Goal: Task Accomplishment & Management: Manage account settings

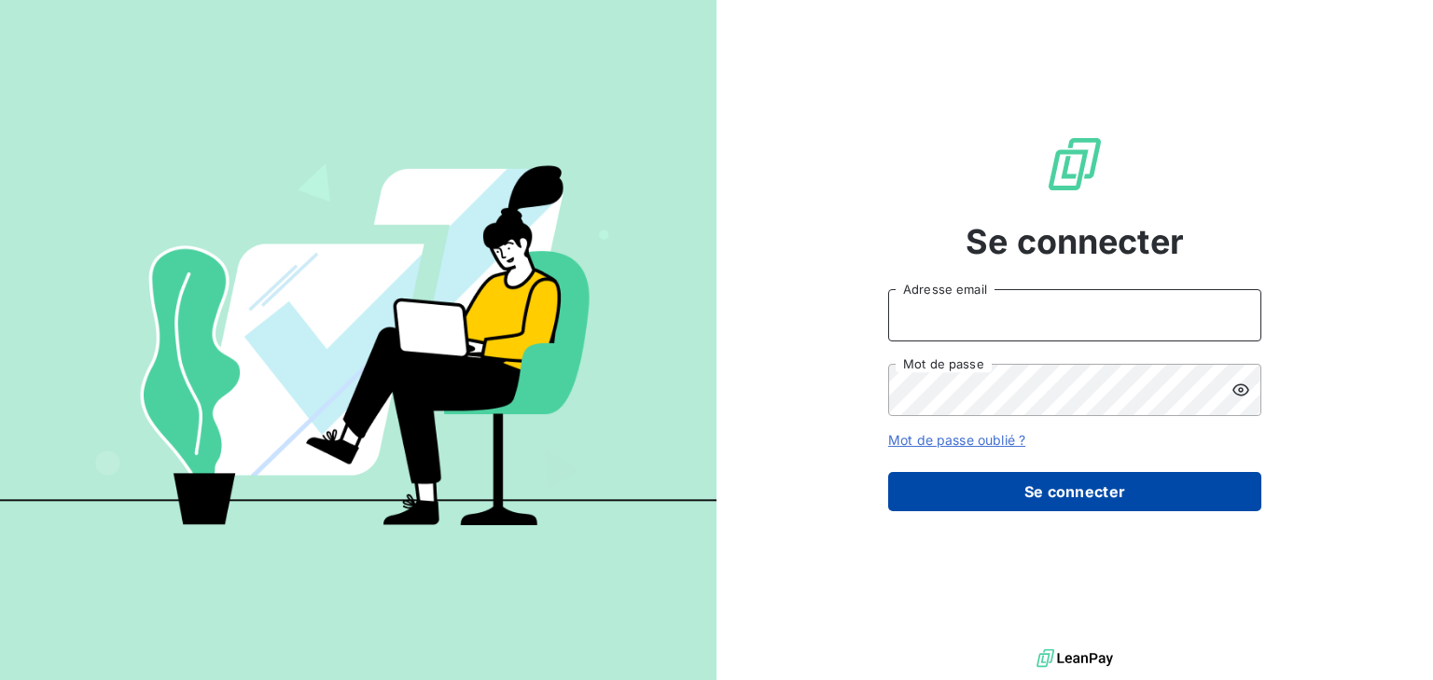
type input "[PERSON_NAME][EMAIL_ADDRESS][DOMAIN_NAME]"
click at [1066, 489] on button "Se connecter" at bounding box center [1074, 491] width 373 height 39
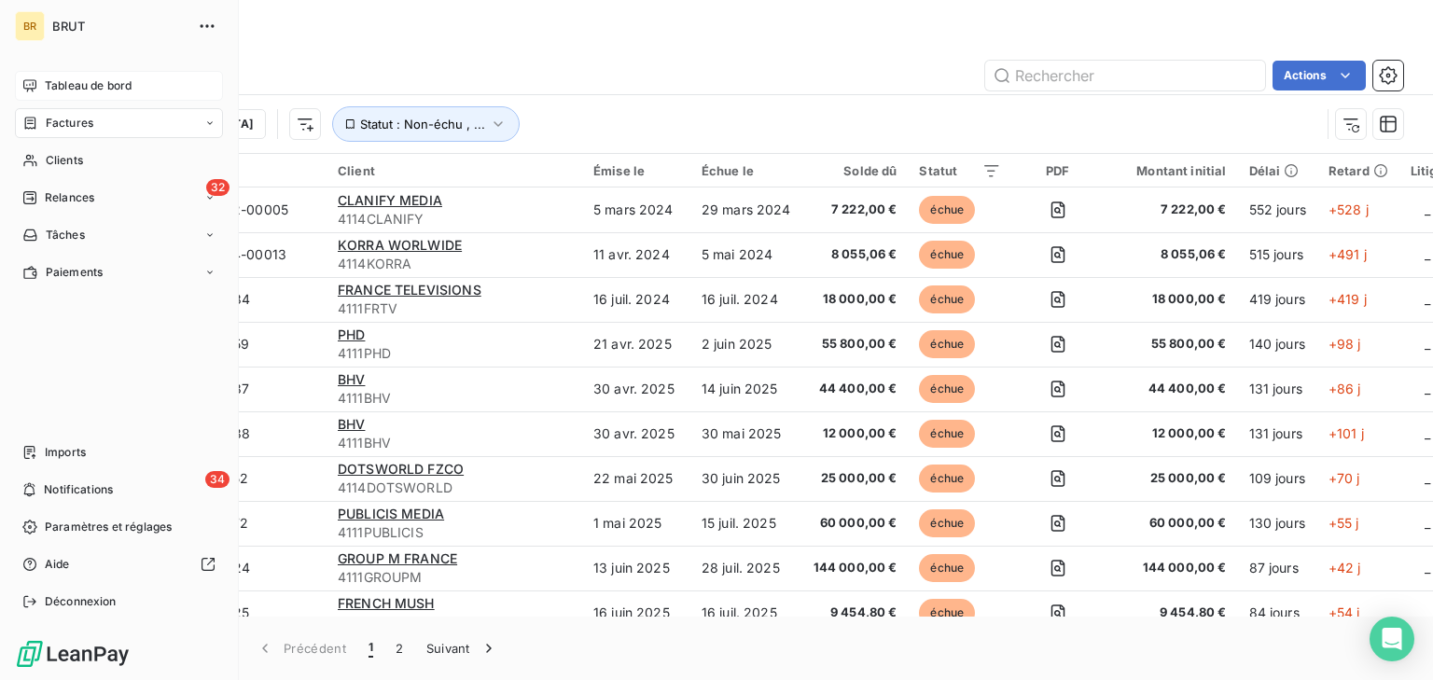
click at [32, 94] on div "Tableau de bord" at bounding box center [119, 86] width 208 height 30
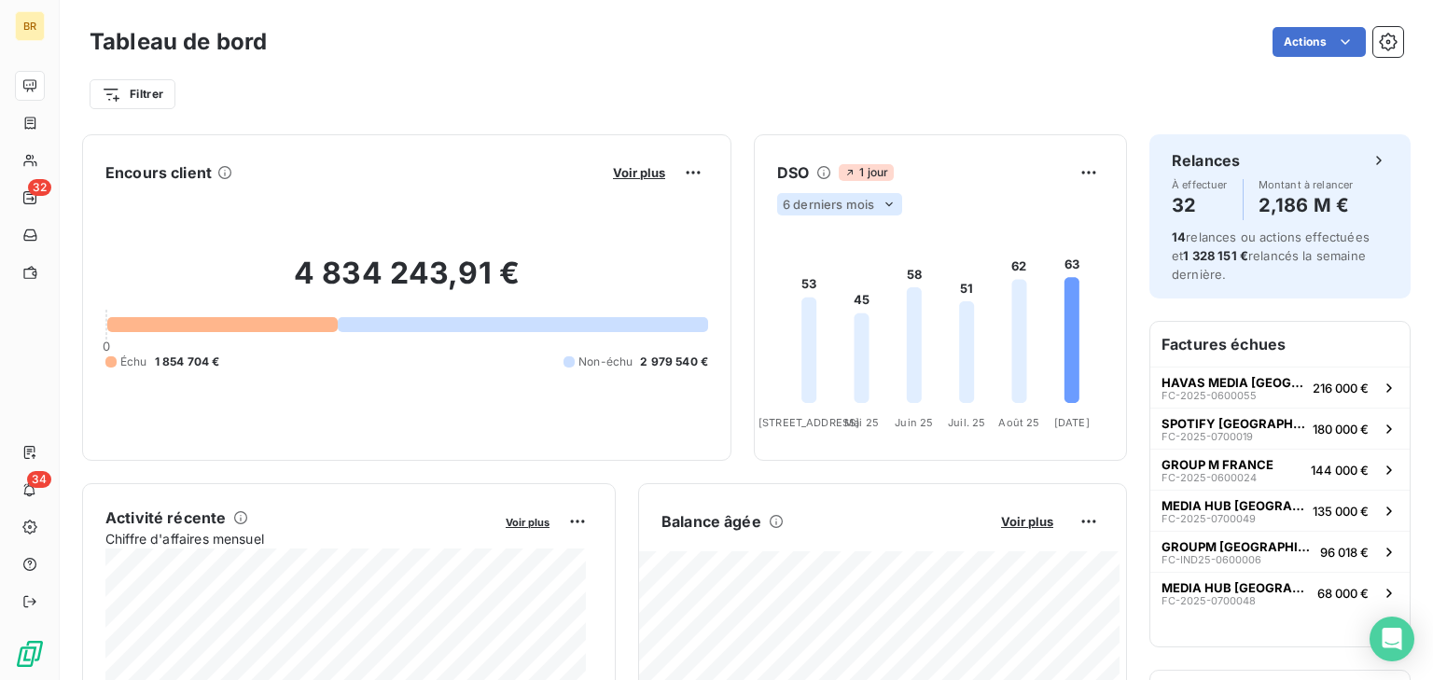
click at [882, 208] on icon at bounding box center [889, 204] width 15 height 15
click at [800, 273] on li "12" at bounding box center [842, 277] width 123 height 34
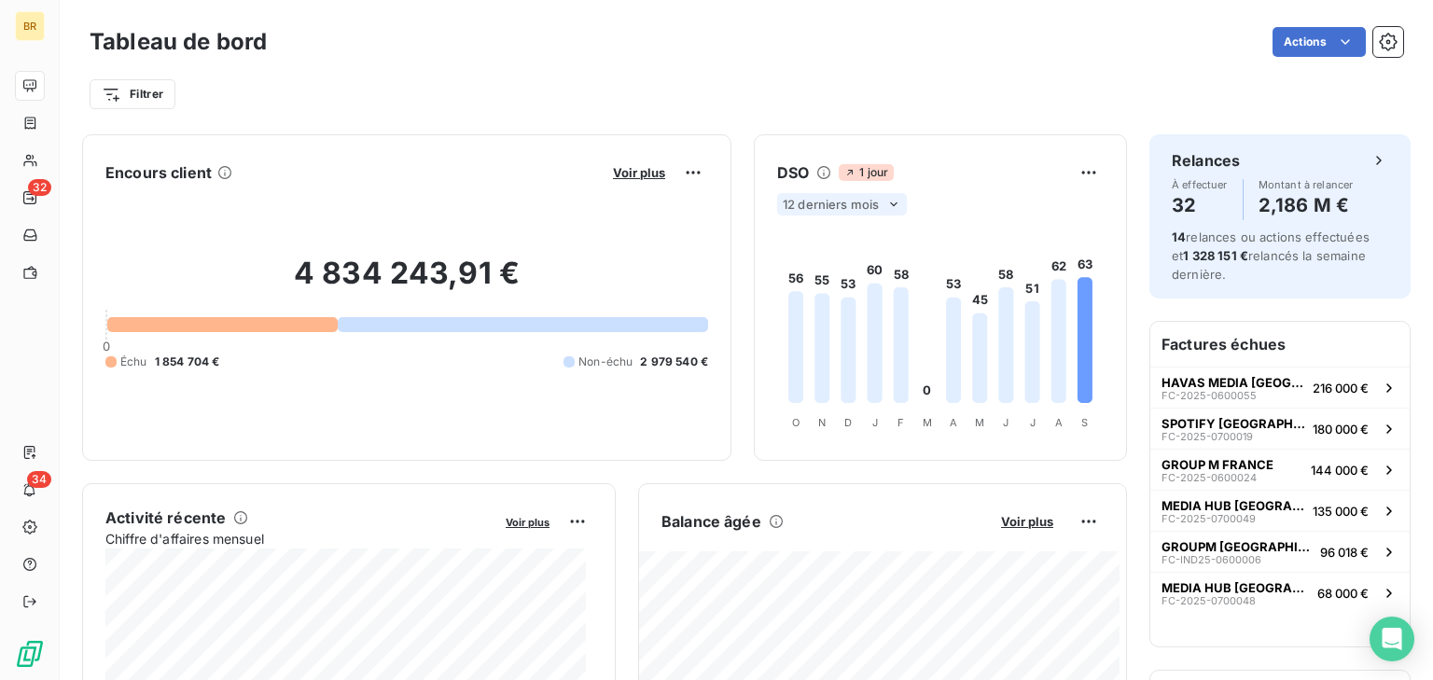
click at [1052, 320] on icon at bounding box center [1059, 341] width 15 height 124
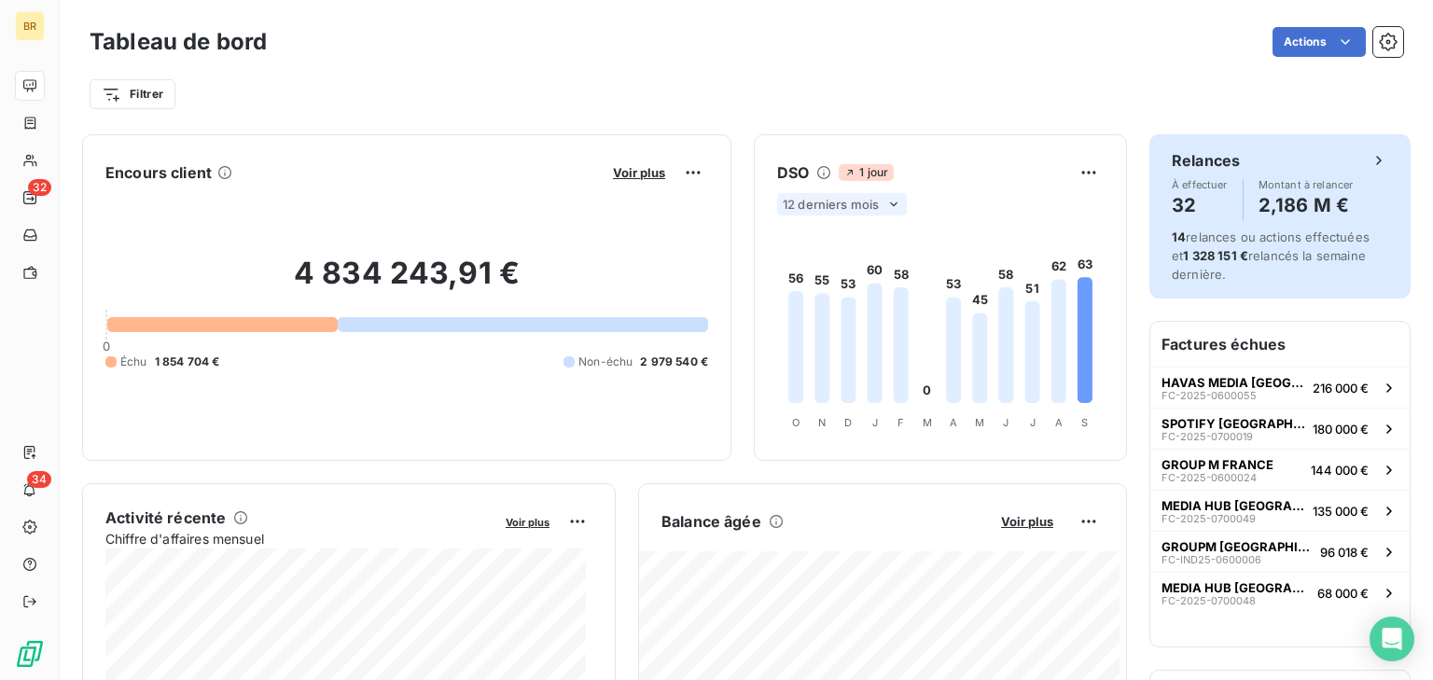
click at [1278, 200] on h4 "2,186 M €" at bounding box center [1306, 205] width 95 height 30
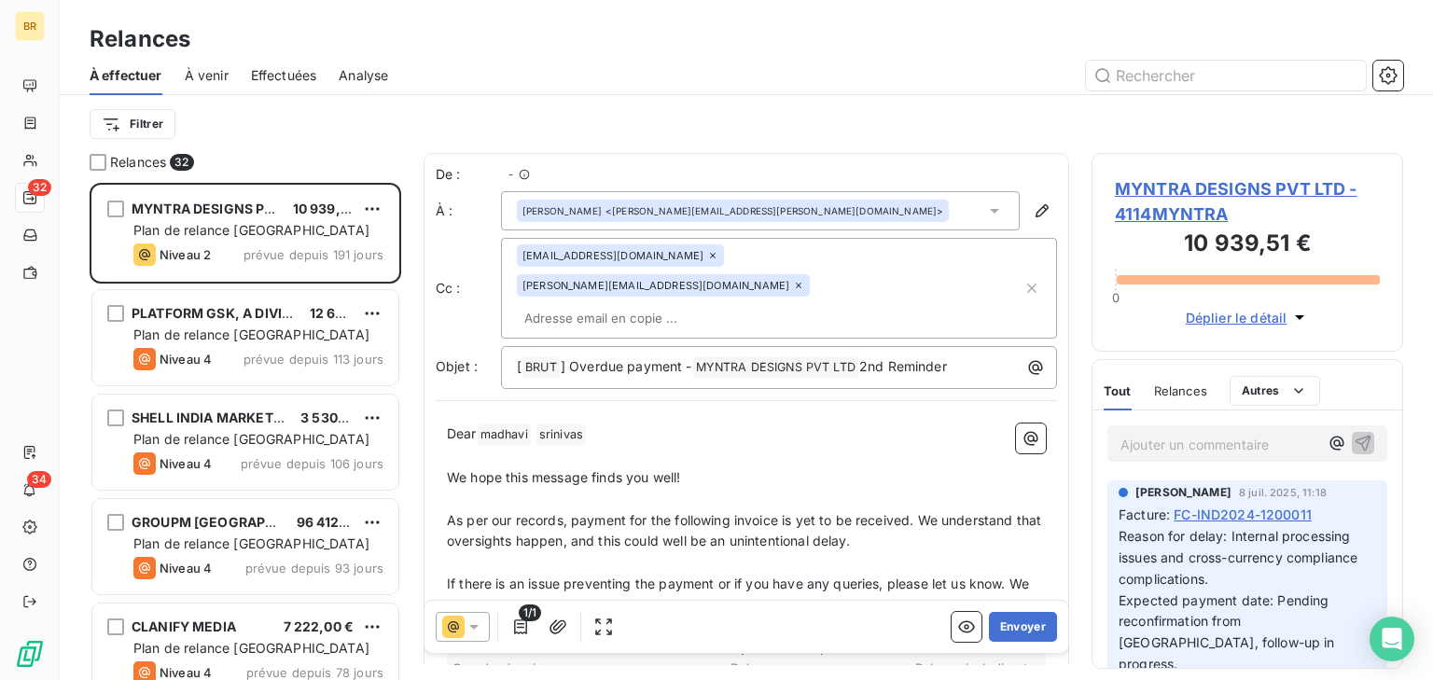
scroll to position [483, 297]
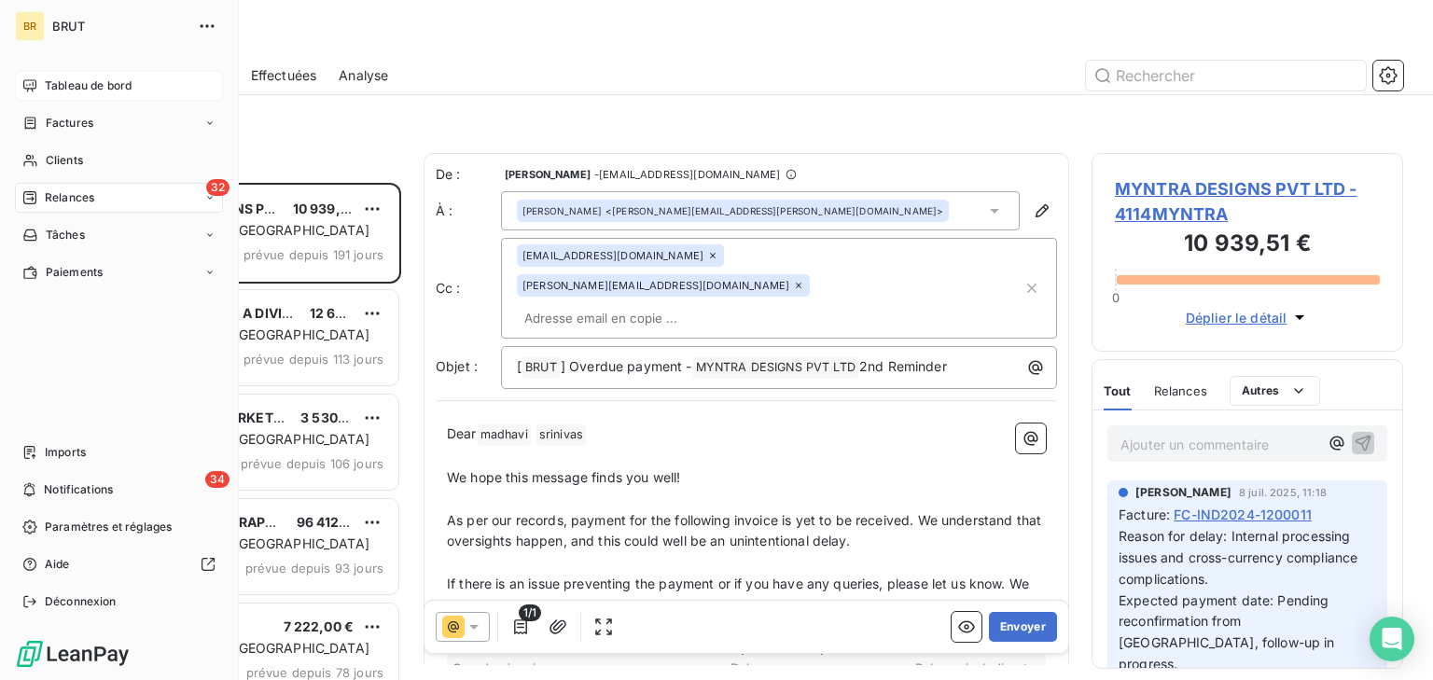
click at [37, 92] on div "Tableau de bord" at bounding box center [119, 86] width 208 height 30
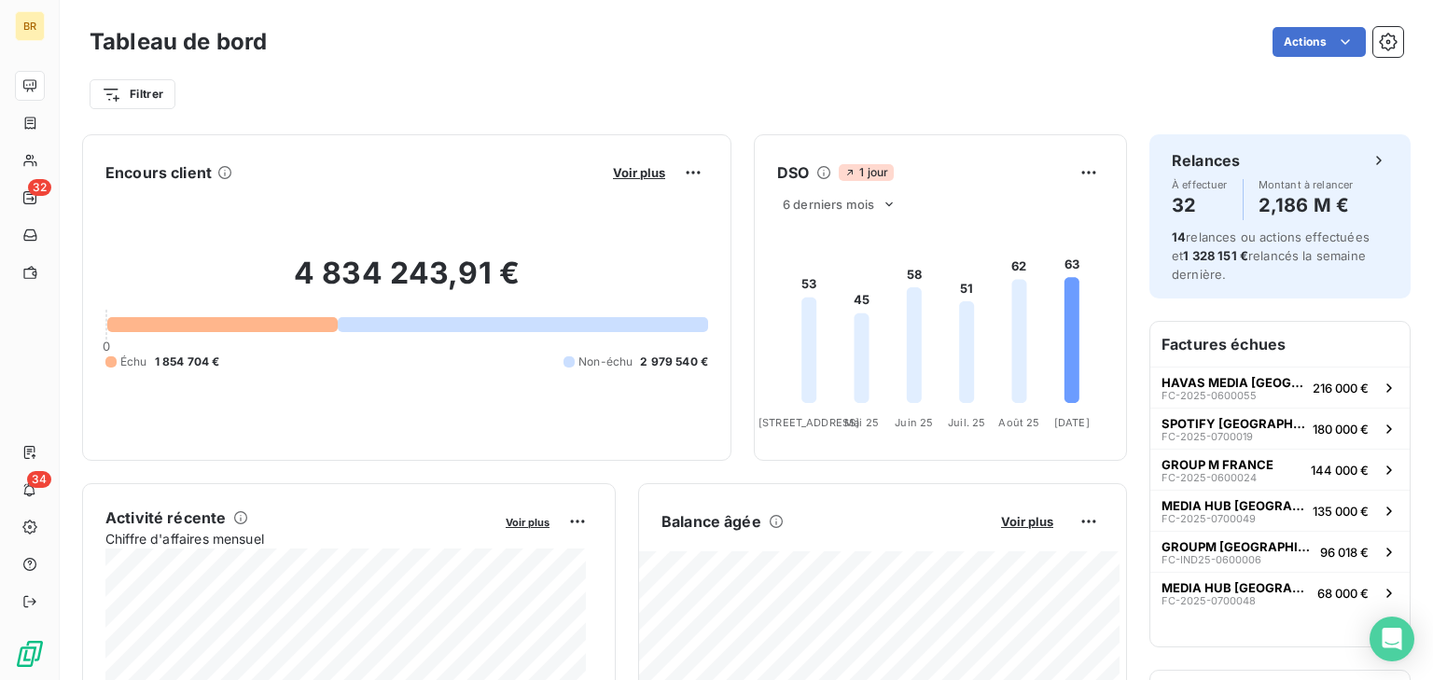
click at [1013, 308] on icon at bounding box center [1020, 341] width 15 height 124
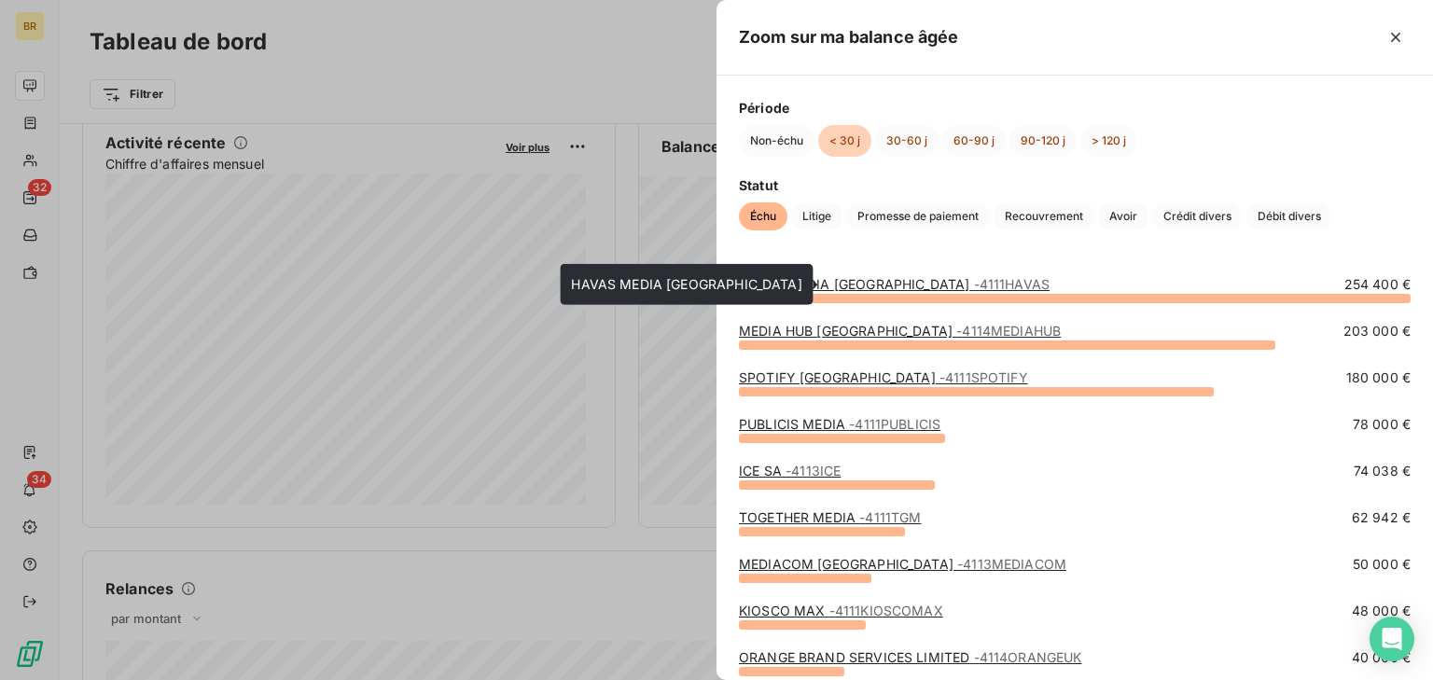
click at [974, 283] on span "- 4111HAVAS" at bounding box center [1012, 284] width 77 height 16
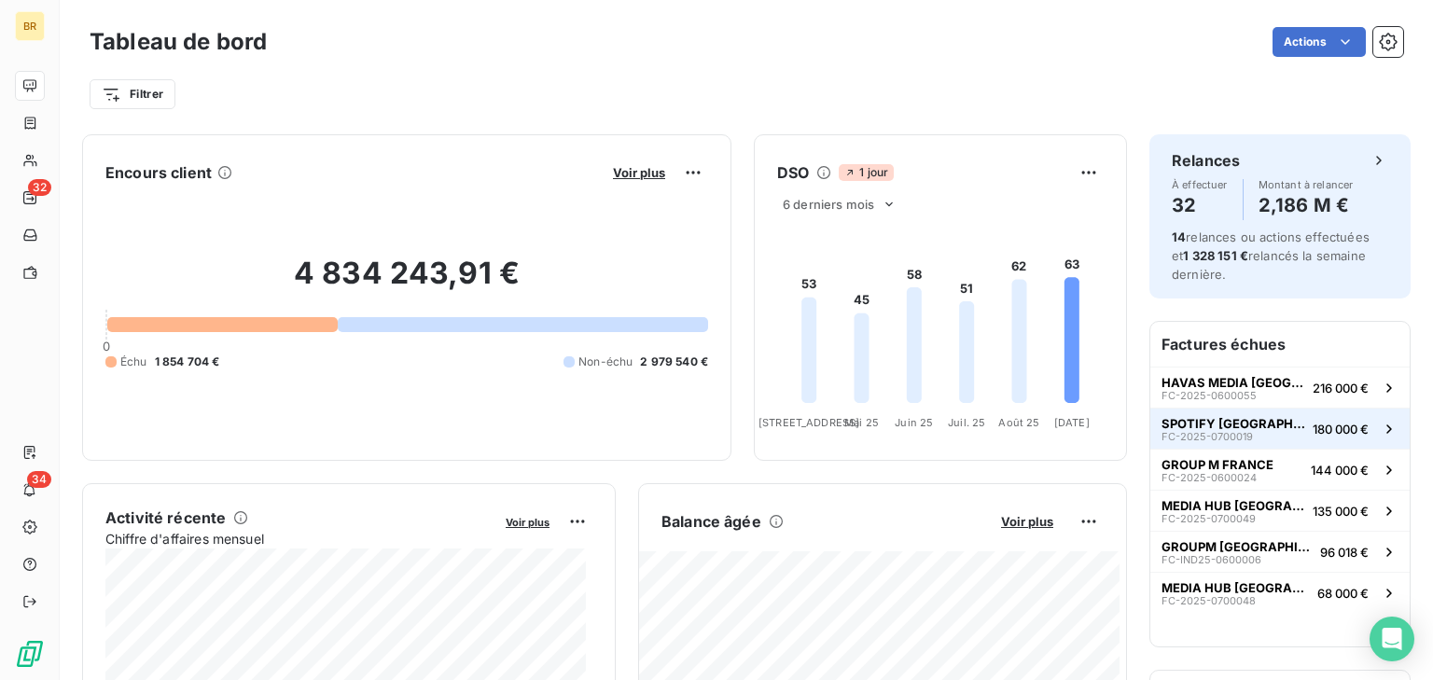
click at [1216, 435] on span "FC-2025-0700019" at bounding box center [1207, 436] width 91 height 11
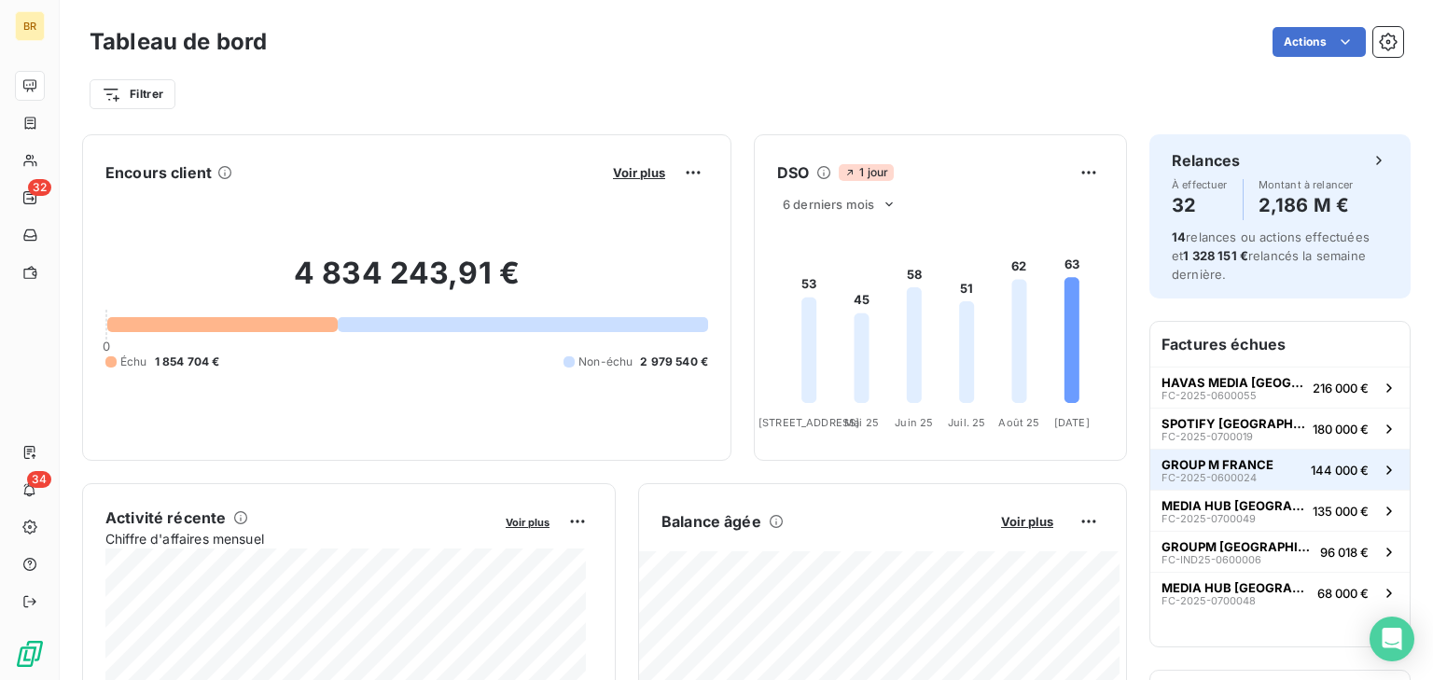
click at [1217, 454] on button "GROUP M FRANCE FC-2025-0600024 144 000 €" at bounding box center [1280, 469] width 259 height 41
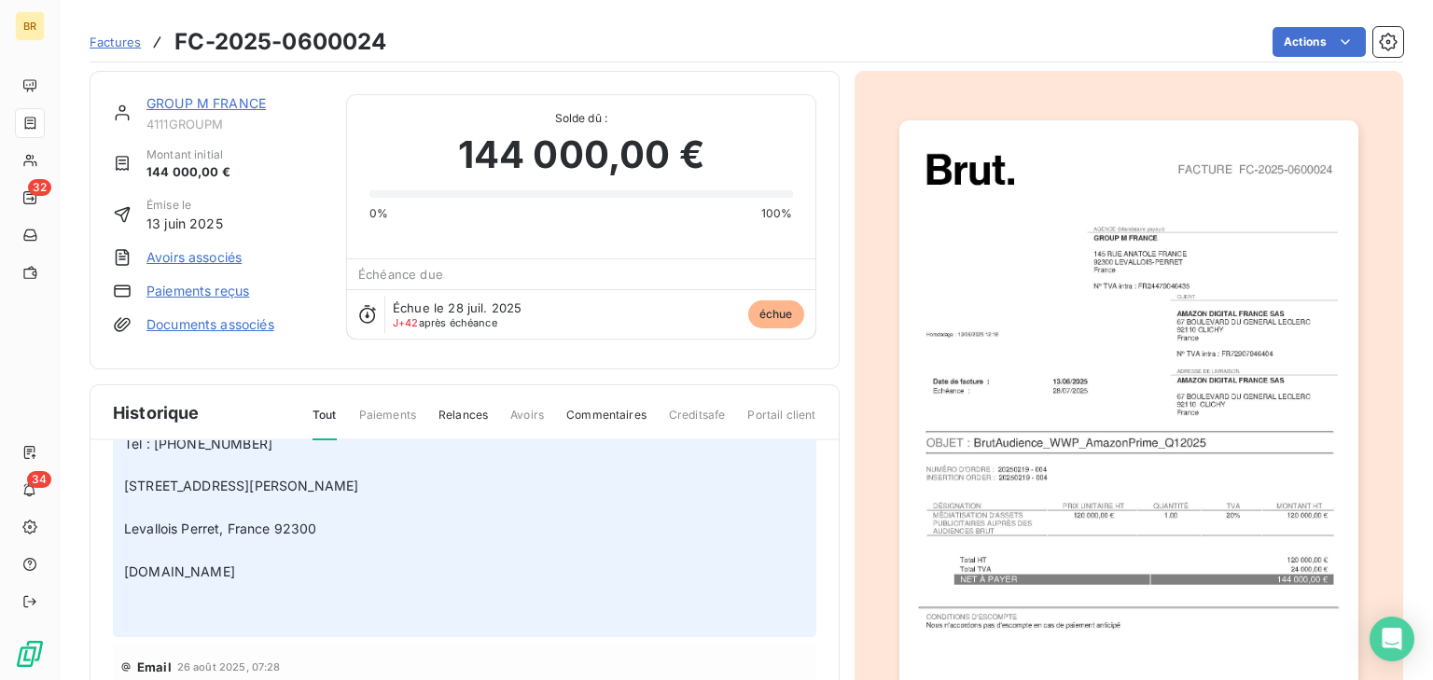
scroll to position [213, 0]
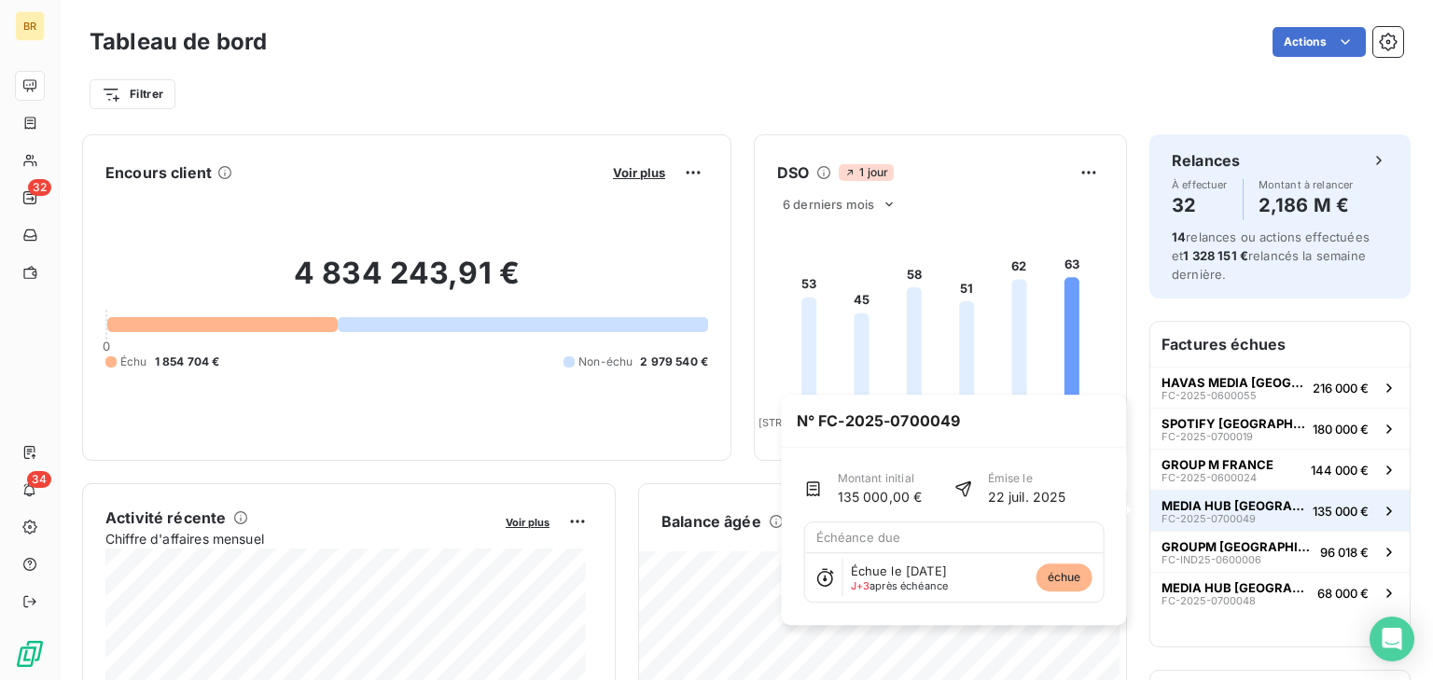
click at [1188, 503] on span "MEDIA HUB [GEOGRAPHIC_DATA]" at bounding box center [1234, 505] width 144 height 15
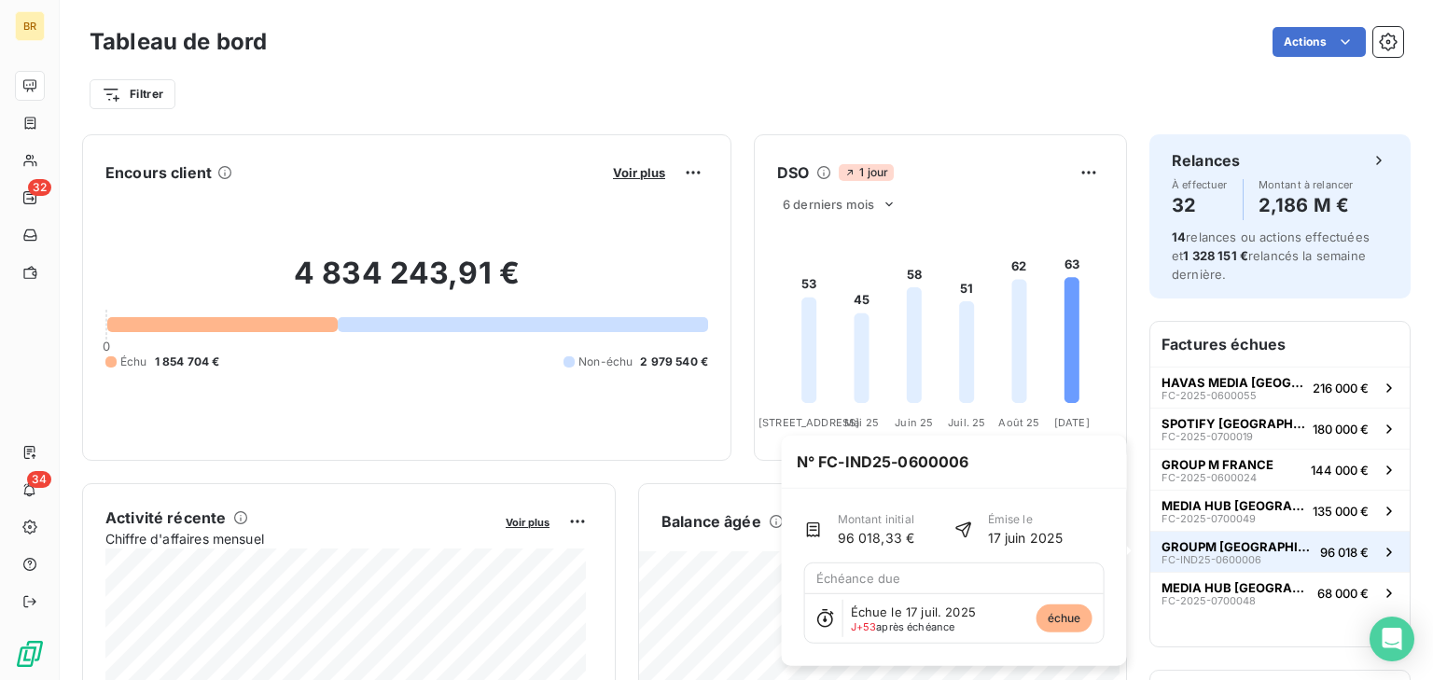
click at [1208, 542] on span "GROUPM [GEOGRAPHIC_DATA]" at bounding box center [1237, 546] width 151 height 15
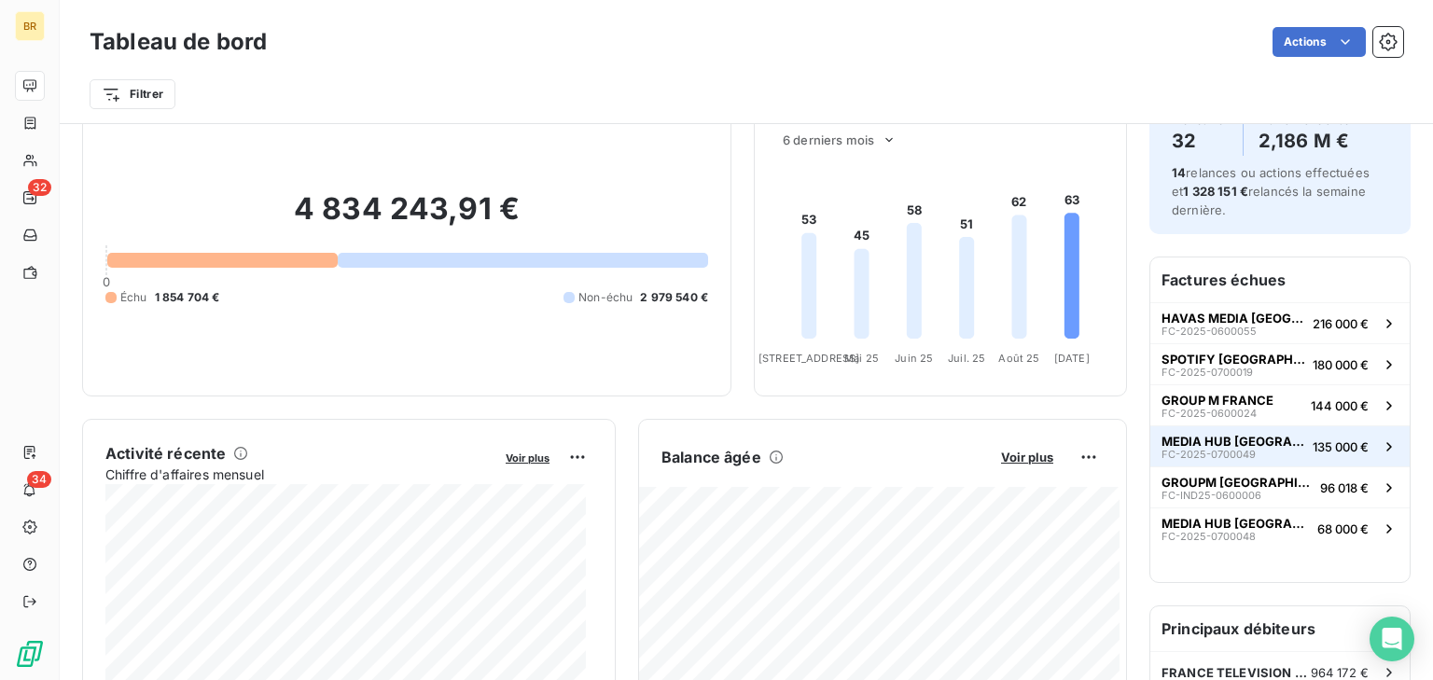
scroll to position [93, 0]
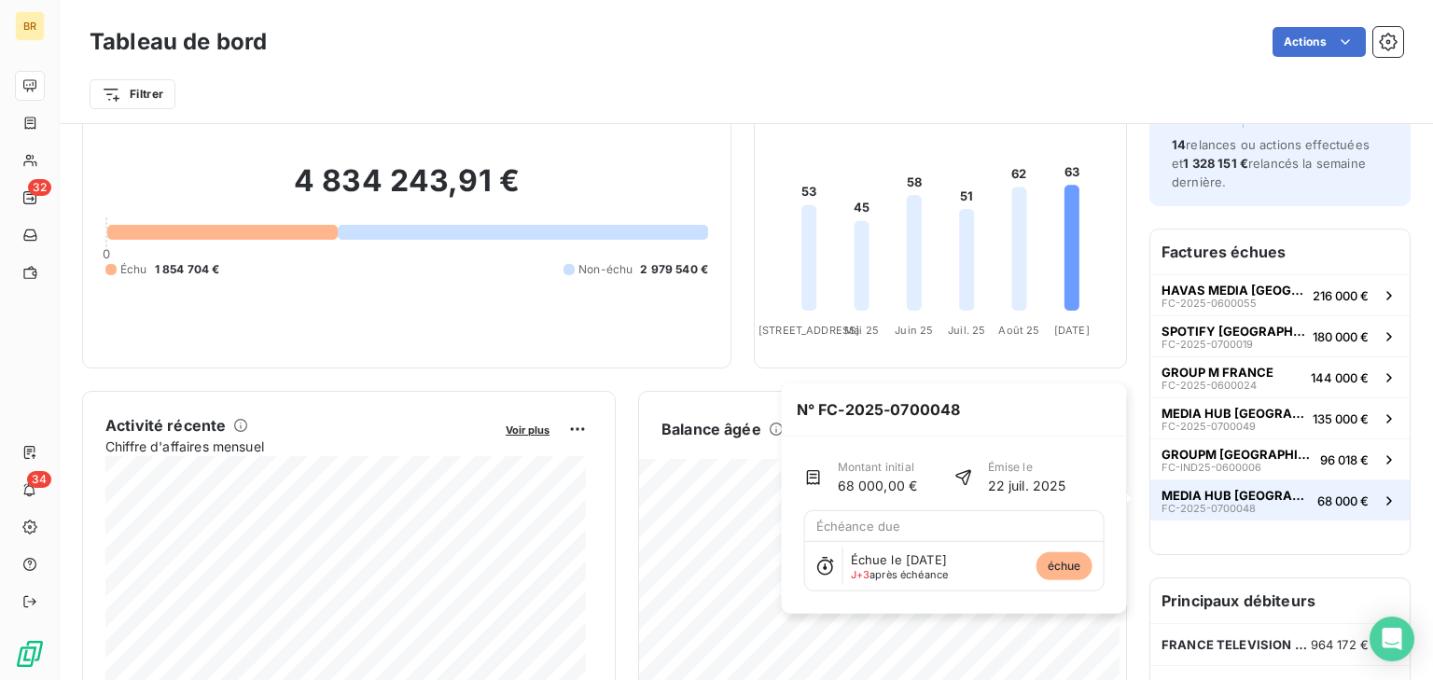
click at [1299, 505] on button "MEDIA HUB UK FC-2025-0700048 68 000 €" at bounding box center [1280, 500] width 259 height 41
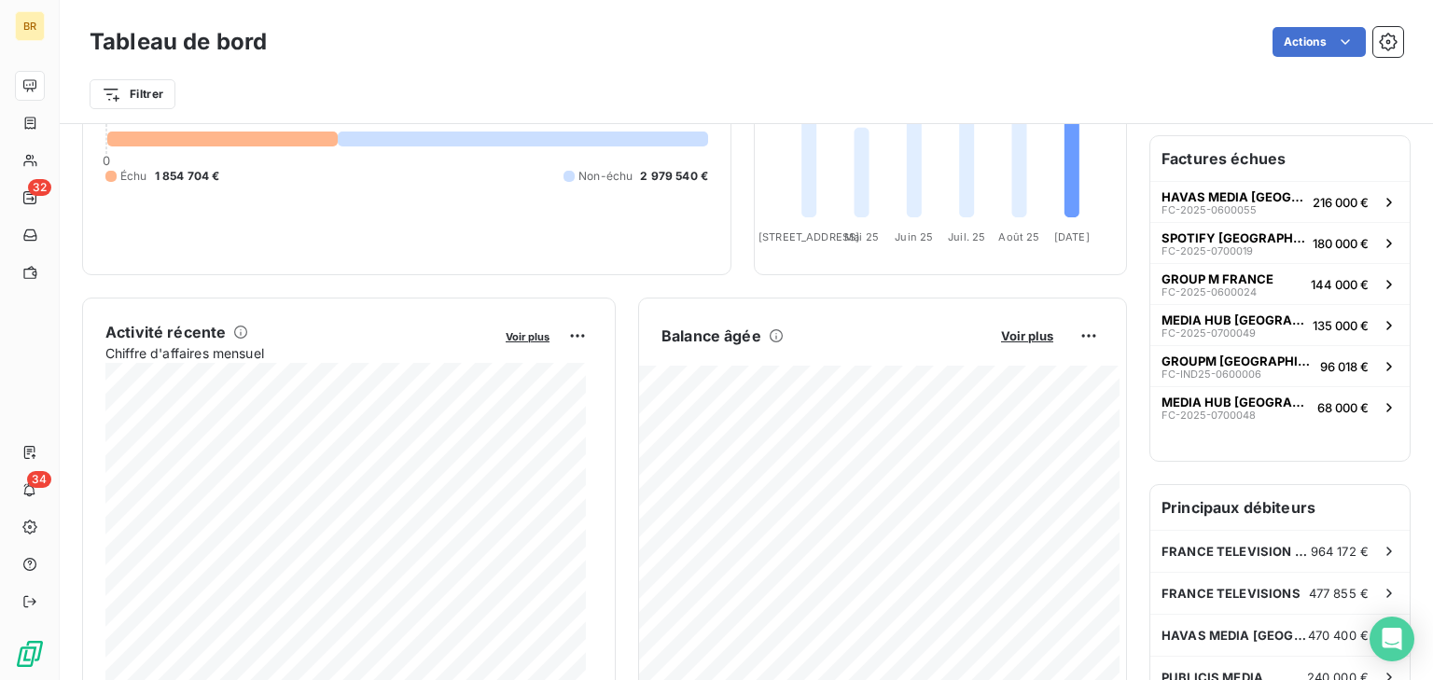
scroll to position [187, 0]
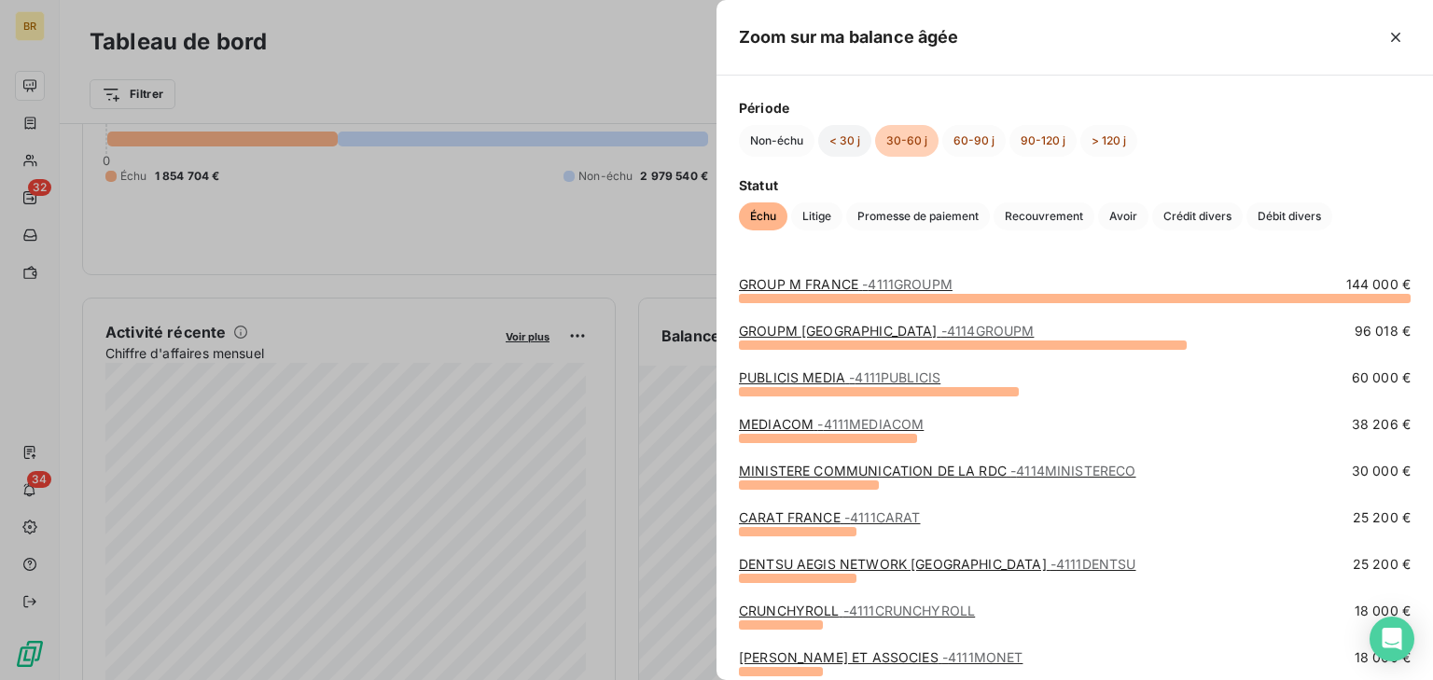
click at [853, 137] on button "< 30 j" at bounding box center [844, 141] width 53 height 32
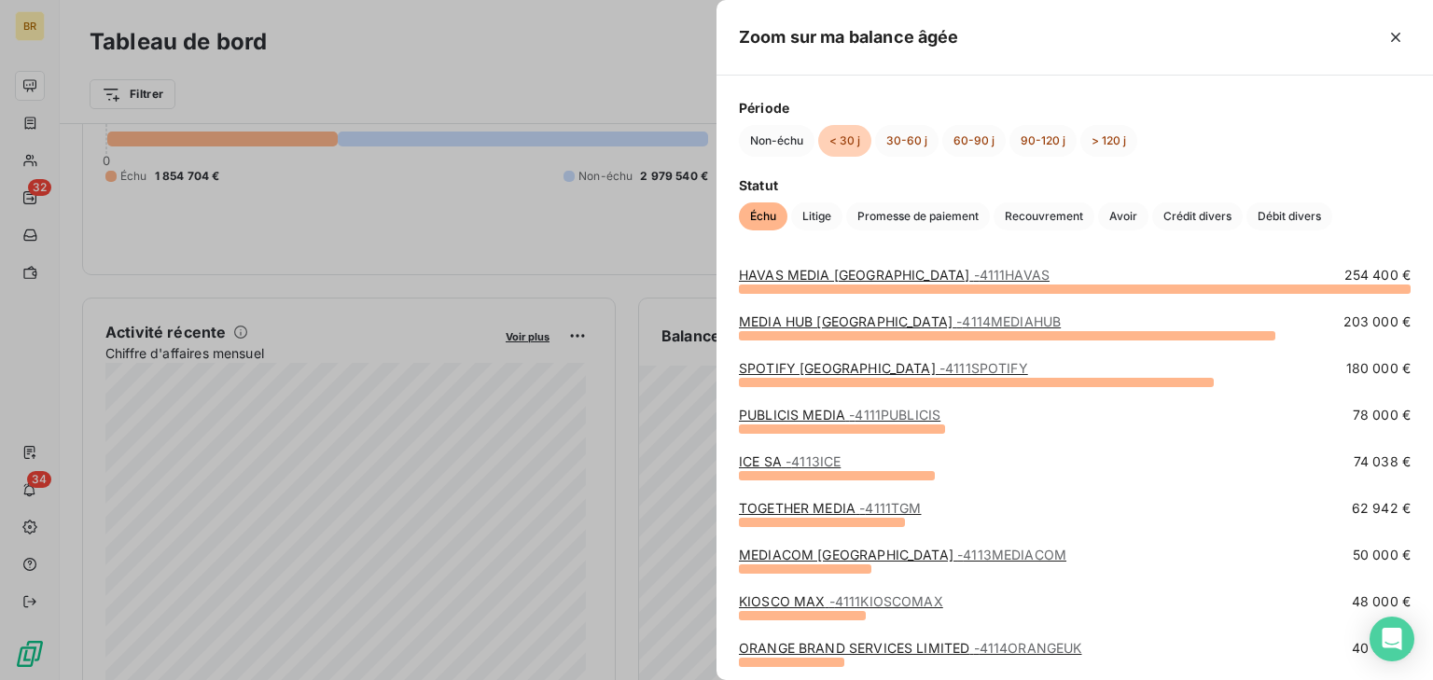
scroll to position [0, 0]
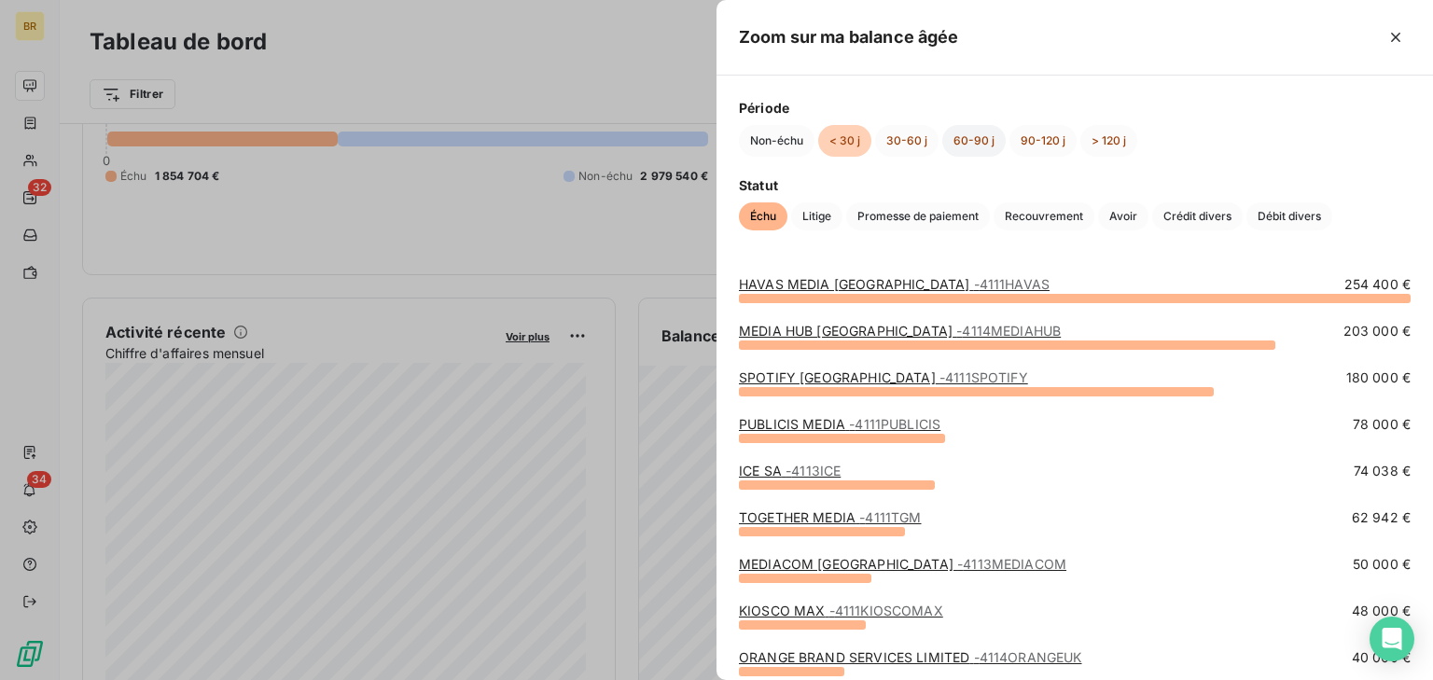
click at [953, 138] on button "60-90 j" at bounding box center [974, 141] width 63 height 32
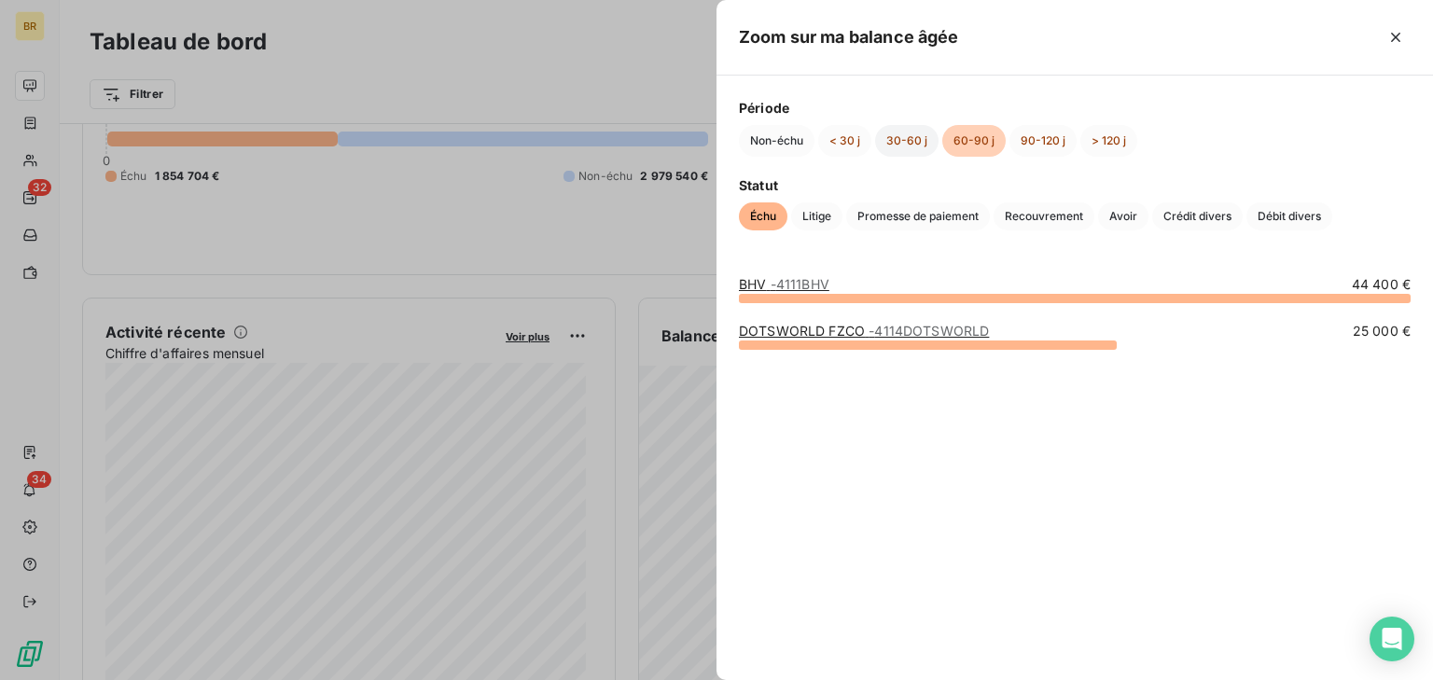
click at [904, 138] on button "30-60 j" at bounding box center [906, 141] width 63 height 32
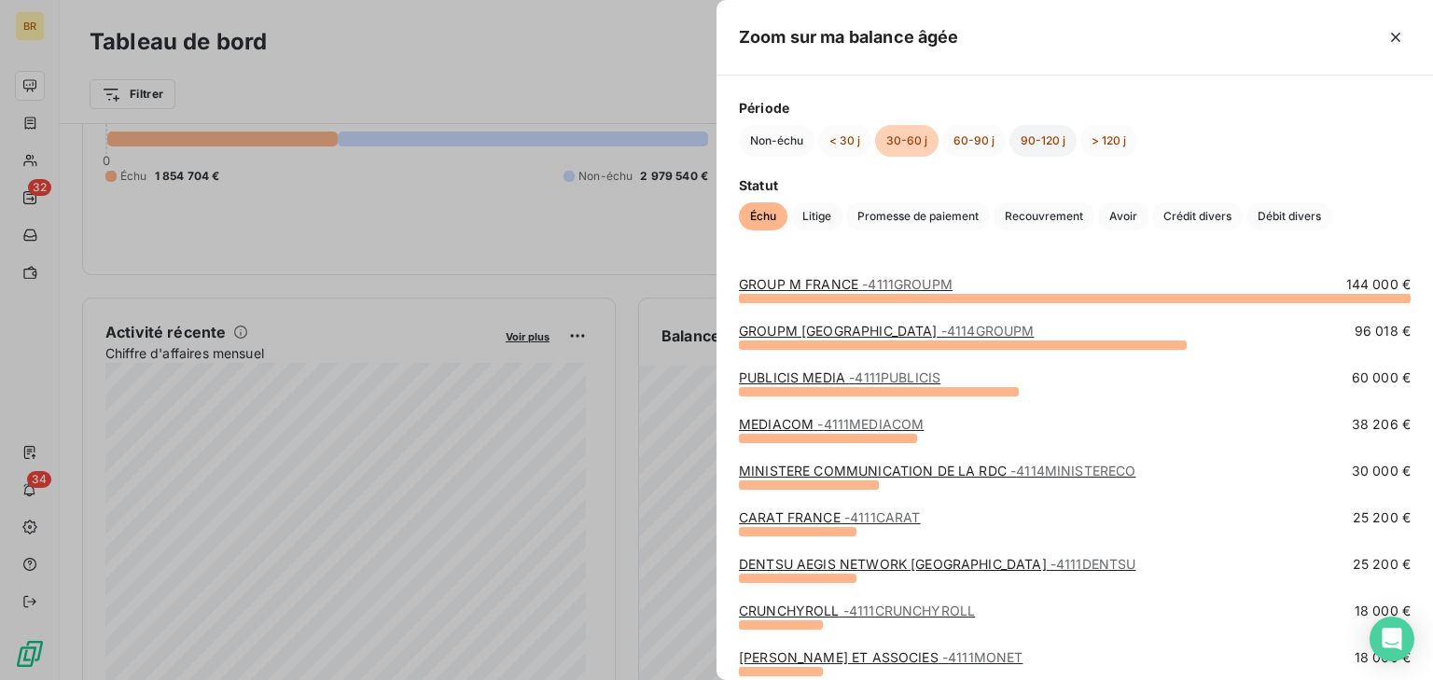
click at [1013, 133] on button "90-120 j" at bounding box center [1043, 141] width 67 height 32
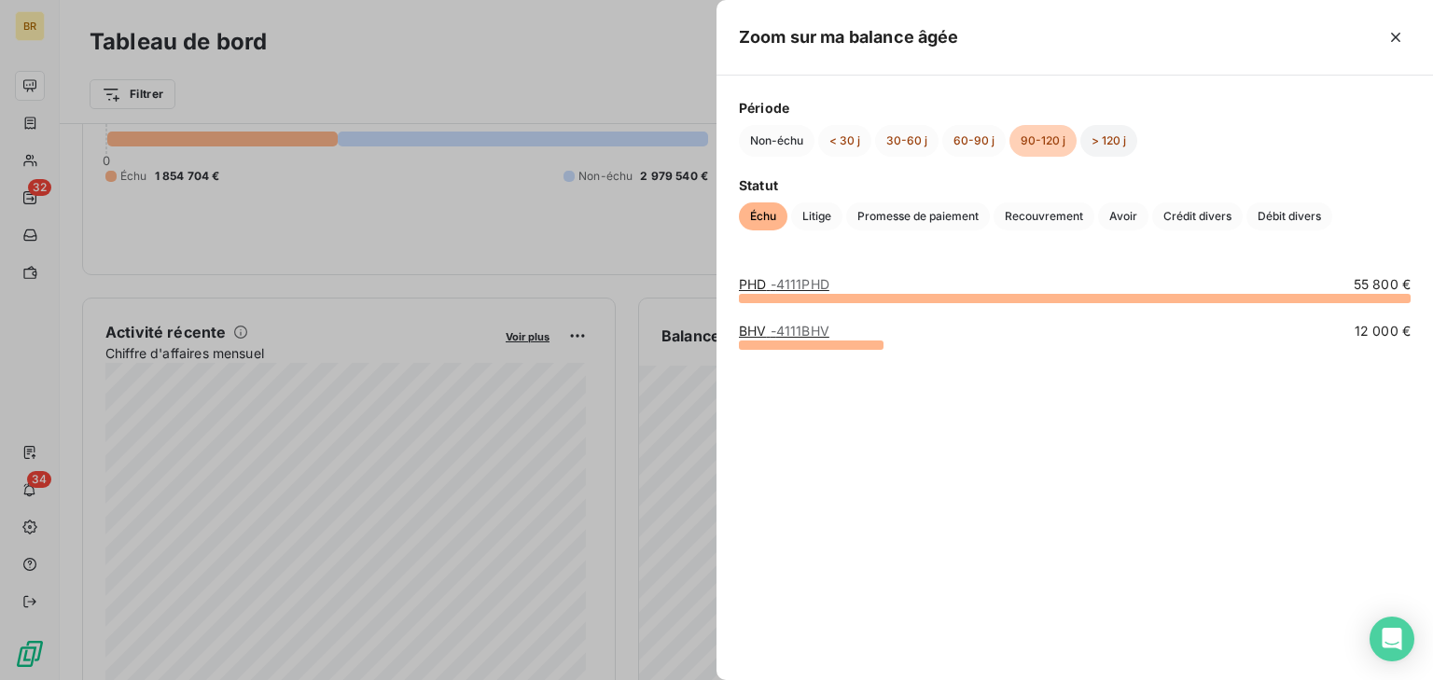
click at [1115, 142] on button "> 120 j" at bounding box center [1109, 141] width 57 height 32
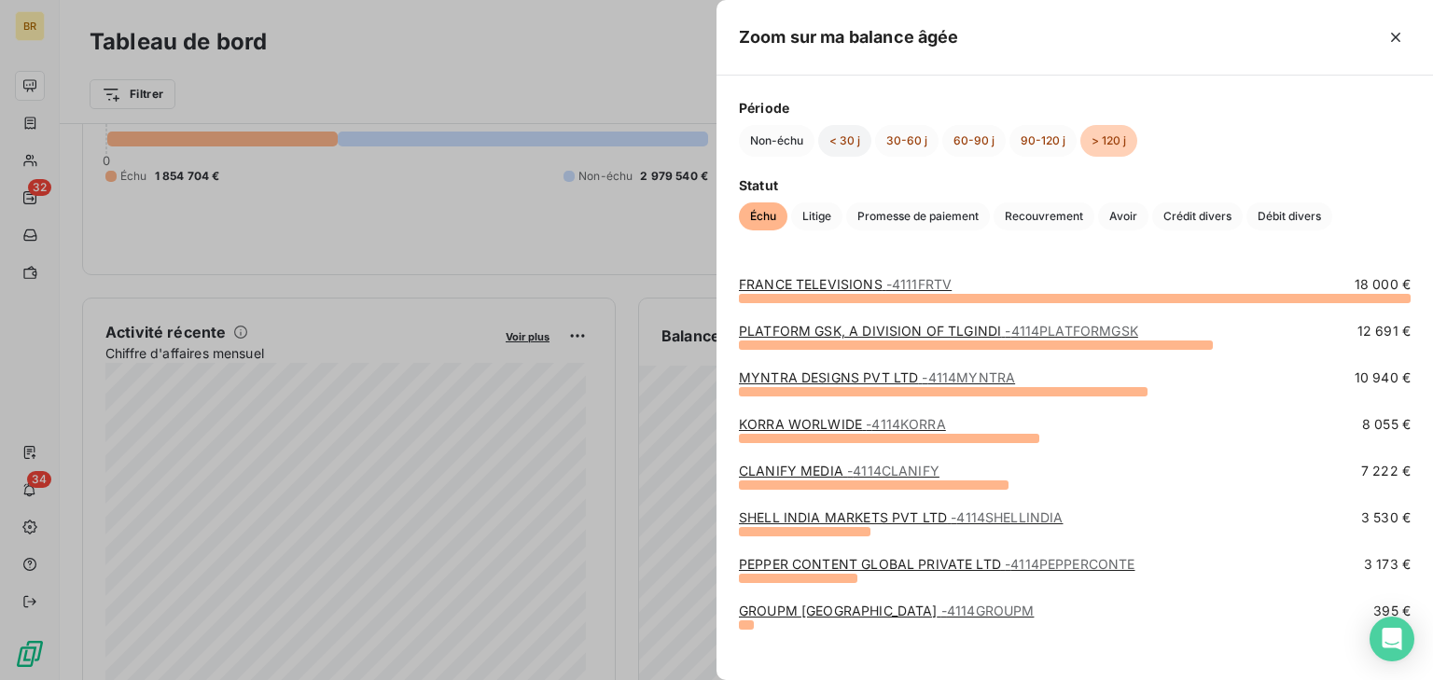
click at [842, 147] on button "< 30 j" at bounding box center [844, 141] width 53 height 32
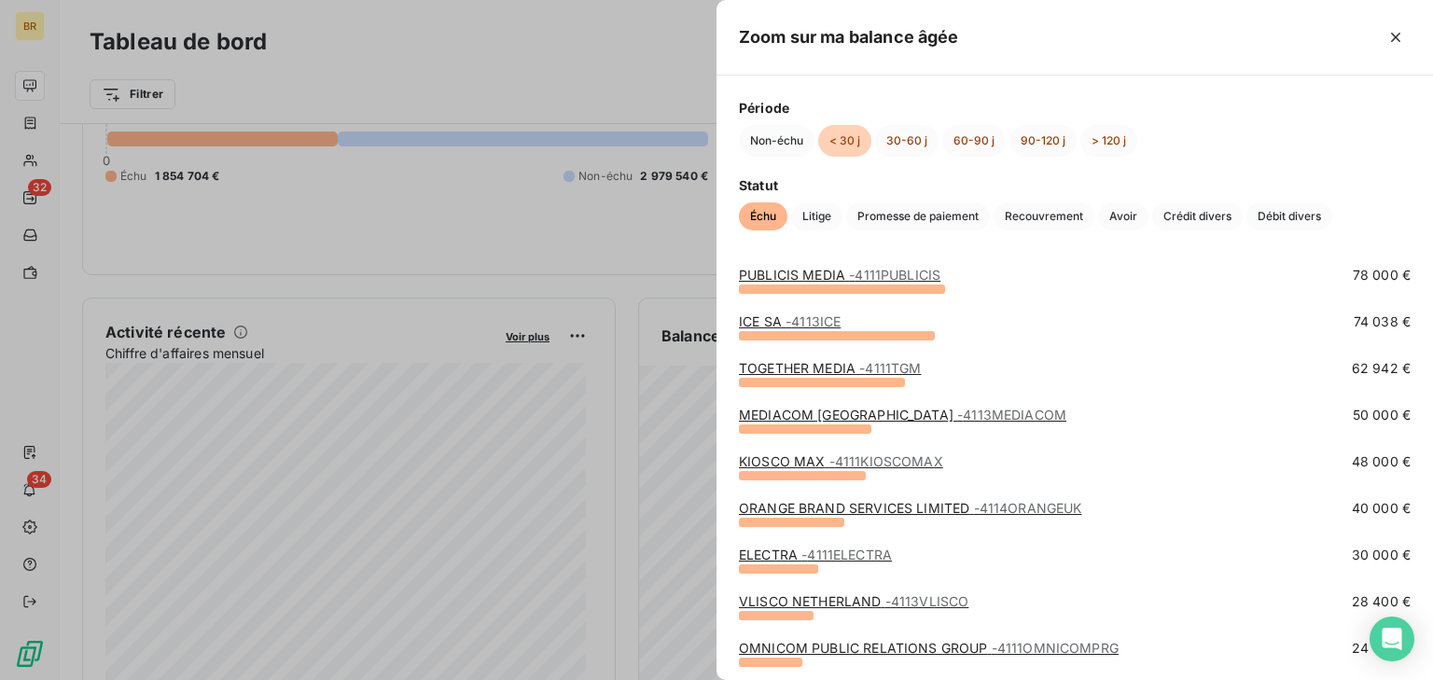
scroll to position [59, 0]
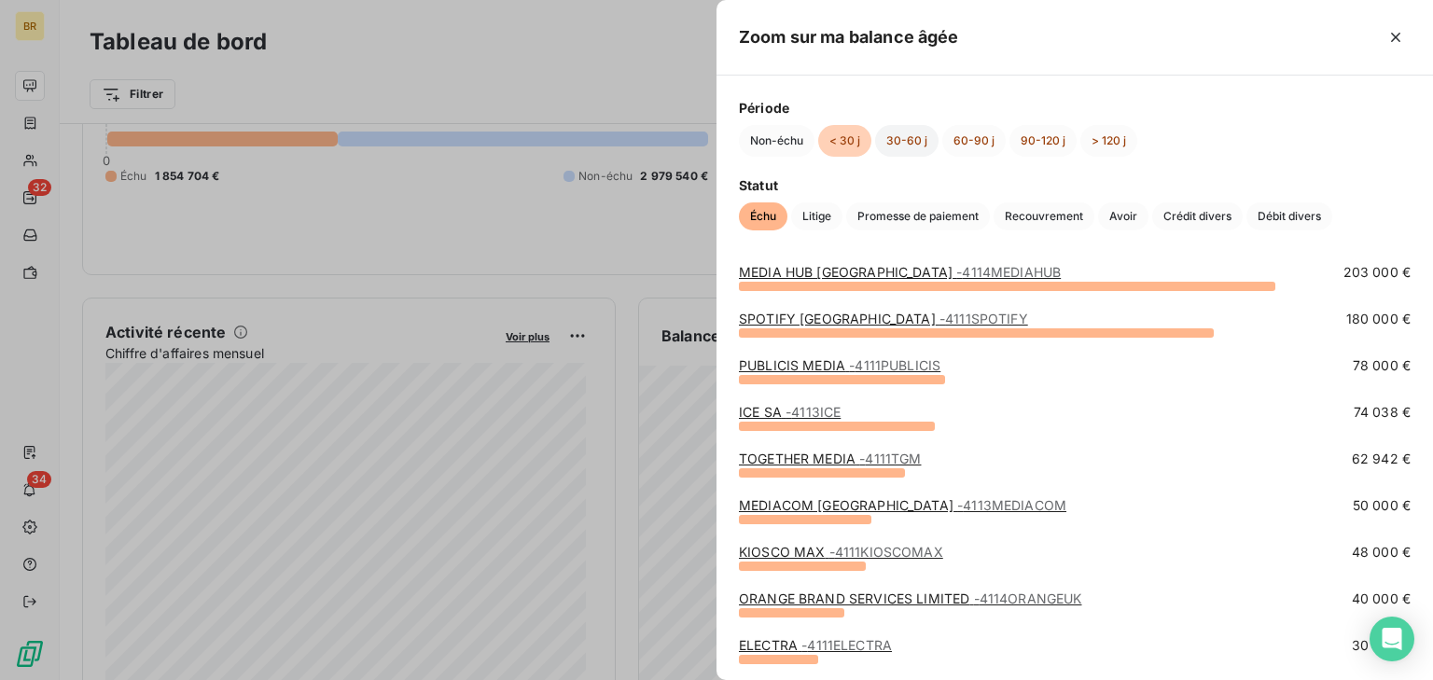
click at [903, 145] on button "30-60 j" at bounding box center [906, 141] width 63 height 32
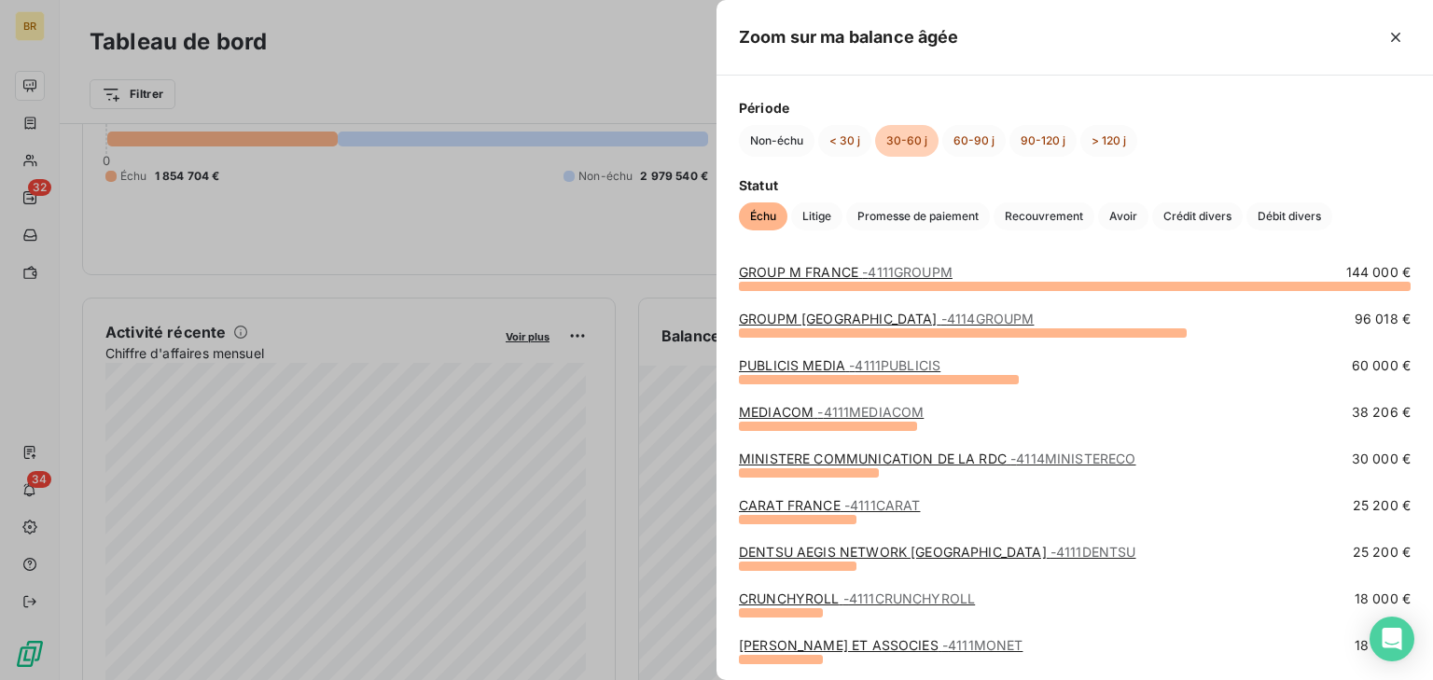
scroll to position [0, 0]
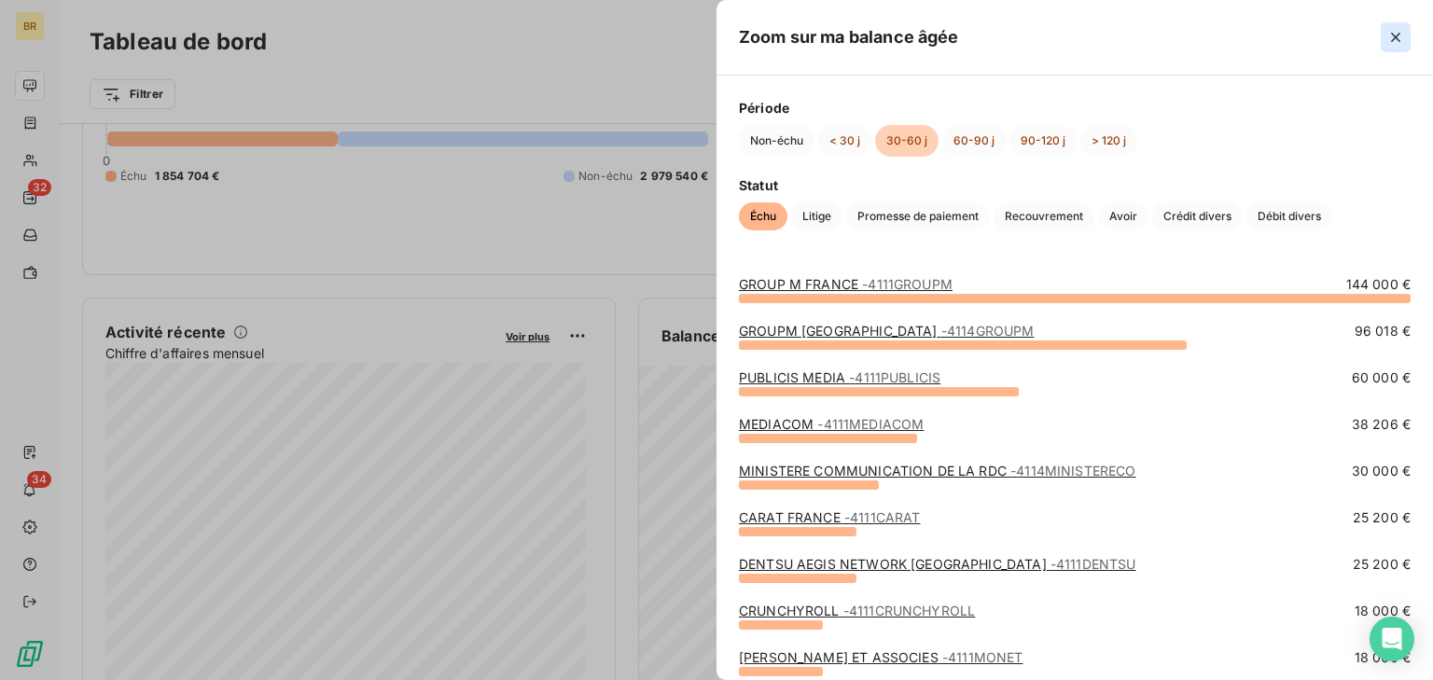
click at [1409, 40] on button "button" at bounding box center [1396, 37] width 30 height 30
